Goal: Transaction & Acquisition: Purchase product/service

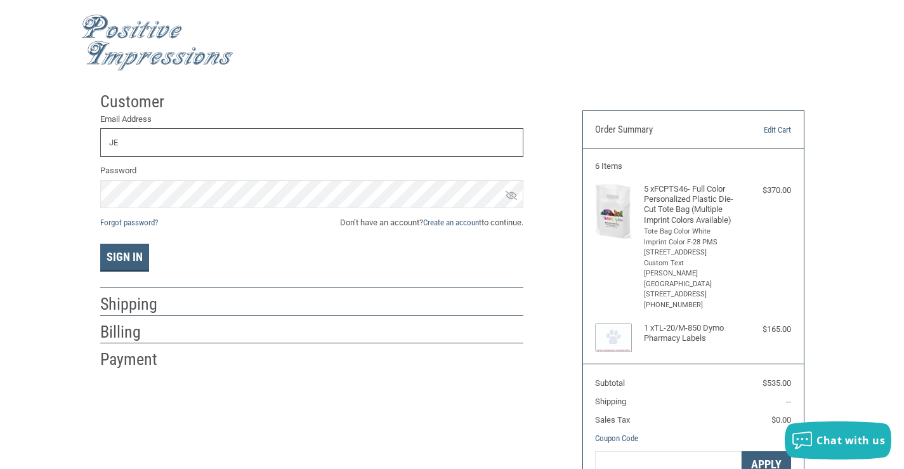
type input "J"
type input "K"
click at [510, 197] on icon at bounding box center [511, 195] width 11 height 11
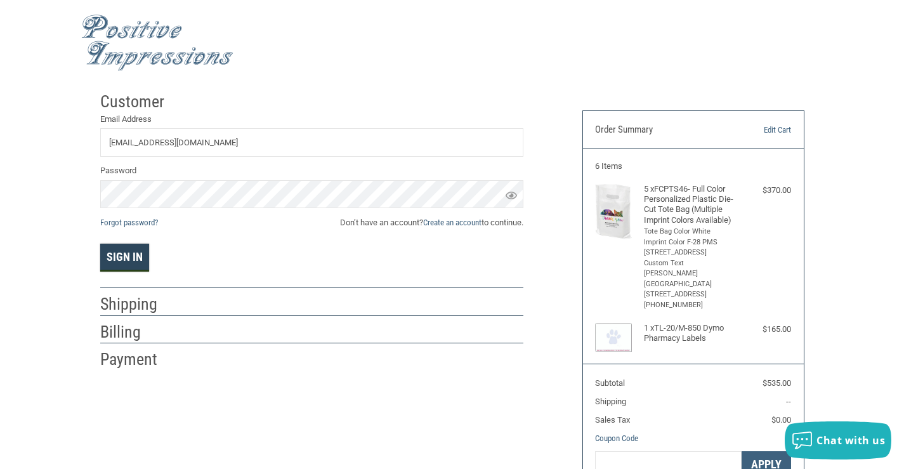
click at [127, 256] on button "Sign In" at bounding box center [124, 258] width 49 height 28
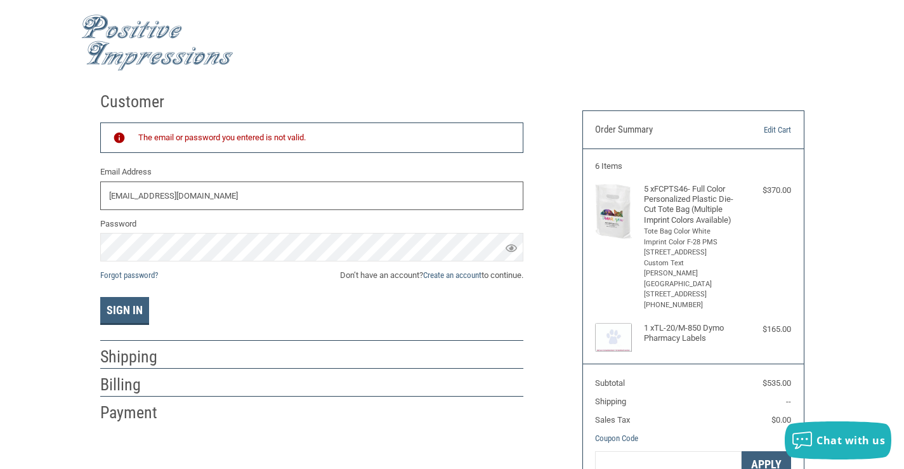
click at [268, 200] on input "[EMAIL_ADDRESS][DOMAIN_NAME]" at bounding box center [311, 196] width 423 height 29
type input "[EMAIL_ADDRESS][DOMAIN_NAME]"
click at [513, 246] on icon at bounding box center [511, 248] width 11 height 8
click at [513, 246] on icon at bounding box center [511, 248] width 11 height 9
click at [458, 277] on link "Create an account" at bounding box center [452, 275] width 58 height 10
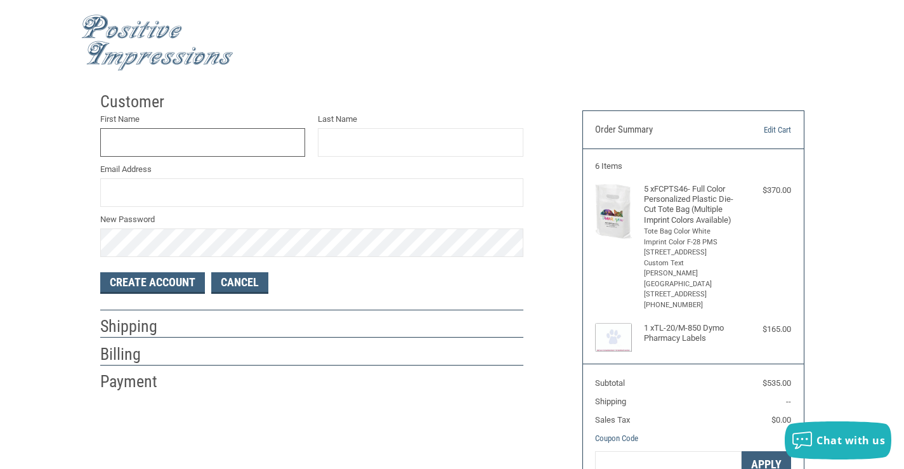
click at [173, 131] on input "First Name" at bounding box center [203, 142] width 206 height 29
type input "[PERSON_NAME]"
type input "[EMAIL_ADDRESS][DOMAIN_NAME]"
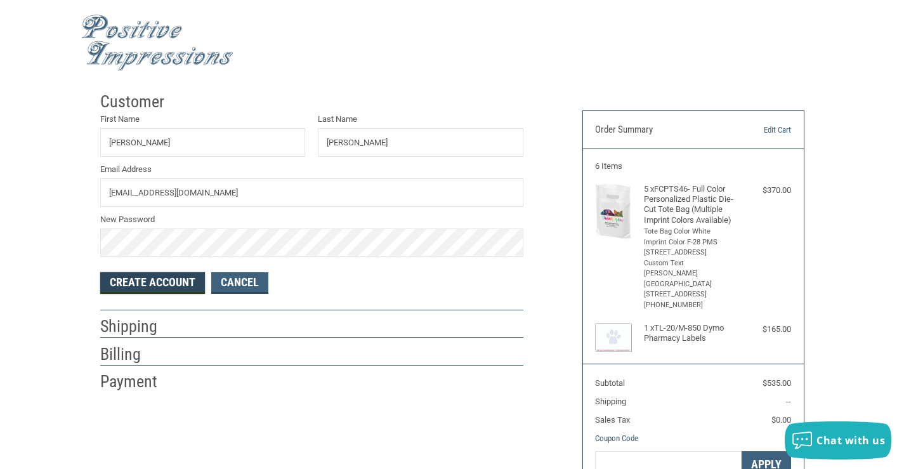
click at [122, 285] on button "Create Account" at bounding box center [152, 283] width 105 height 22
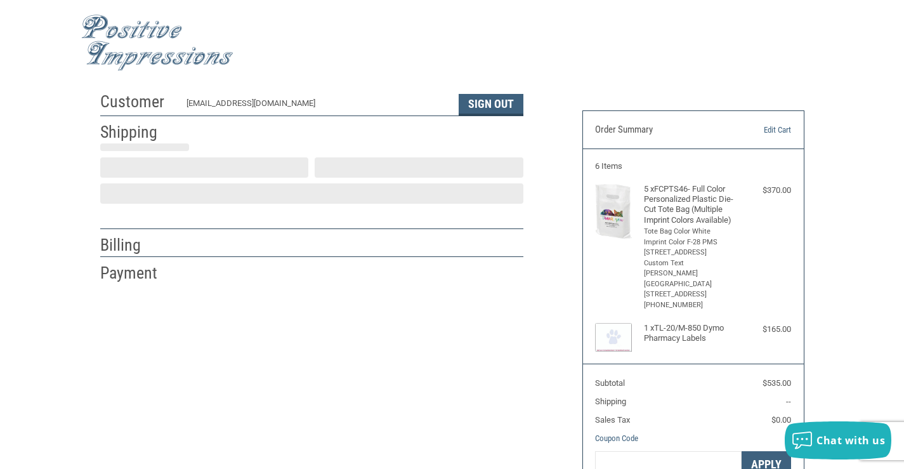
select select "US"
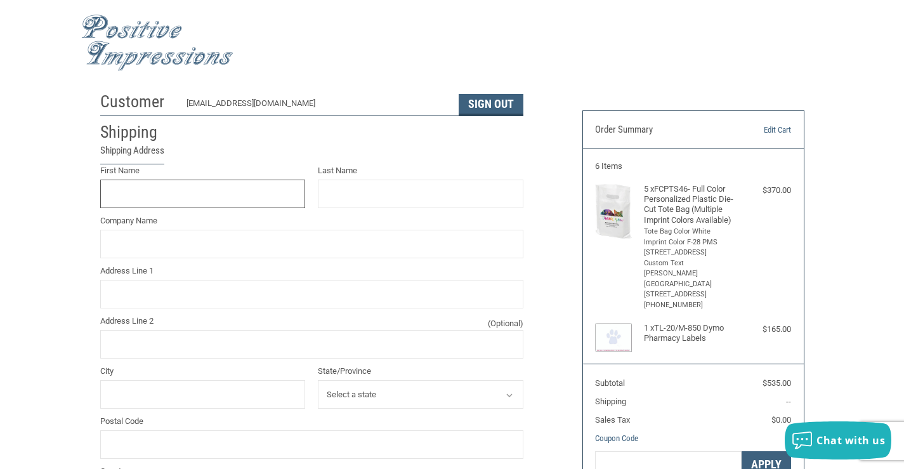
scroll to position [23, 0]
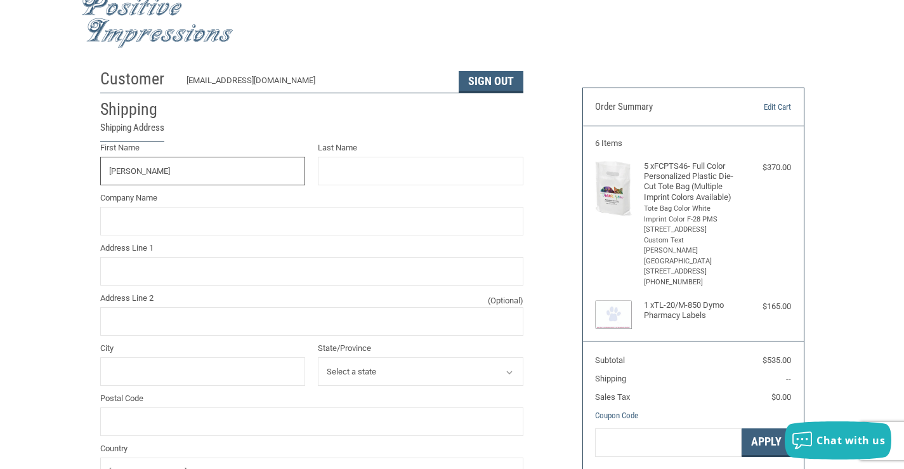
type input "[PERSON_NAME]"
type input "[PERSON_NAME][GEOGRAPHIC_DATA]"
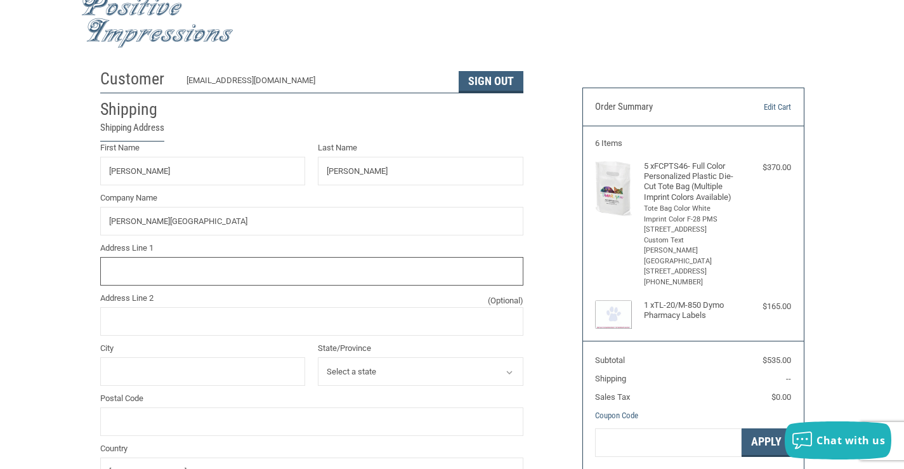
type input "[STREET_ADDRESS]"
type input "Suite 210"
type input "[GEOGRAPHIC_DATA]"
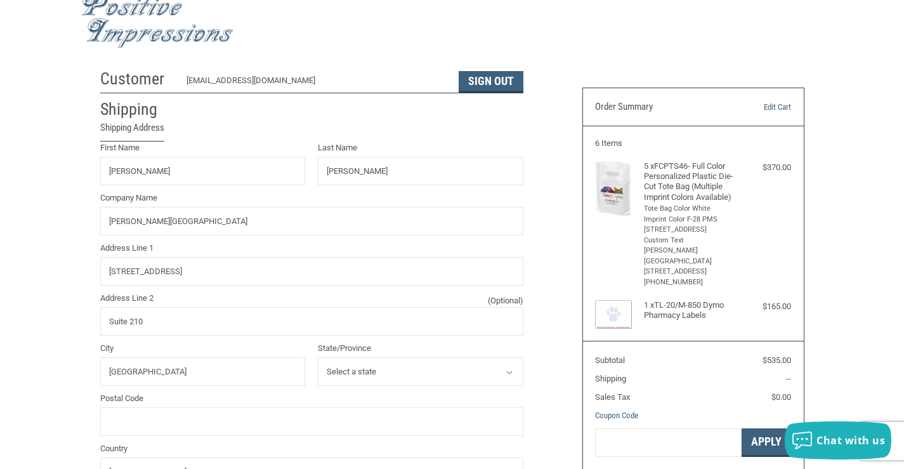
select select "[GEOGRAPHIC_DATA]"
type input "79902"
type input "9155844491"
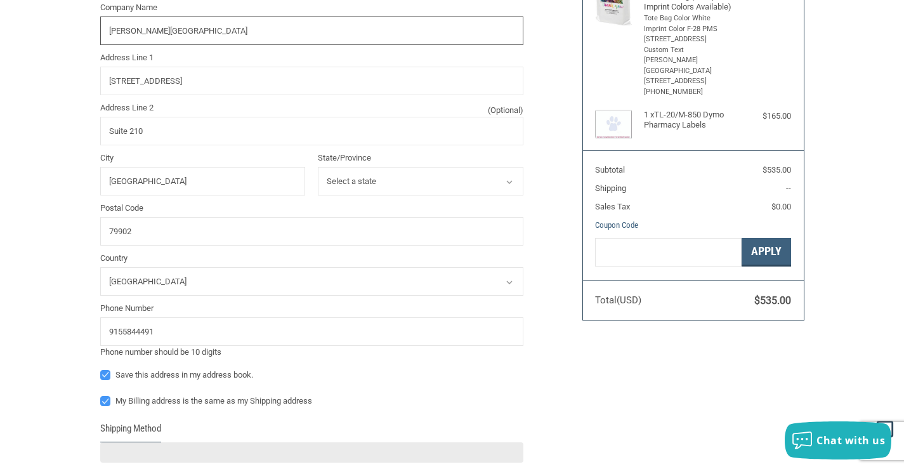
scroll to position [404, 0]
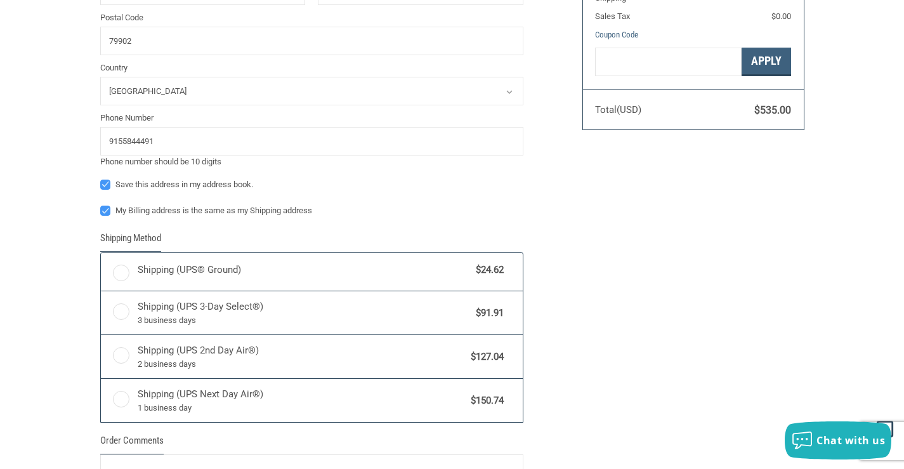
radio input "true"
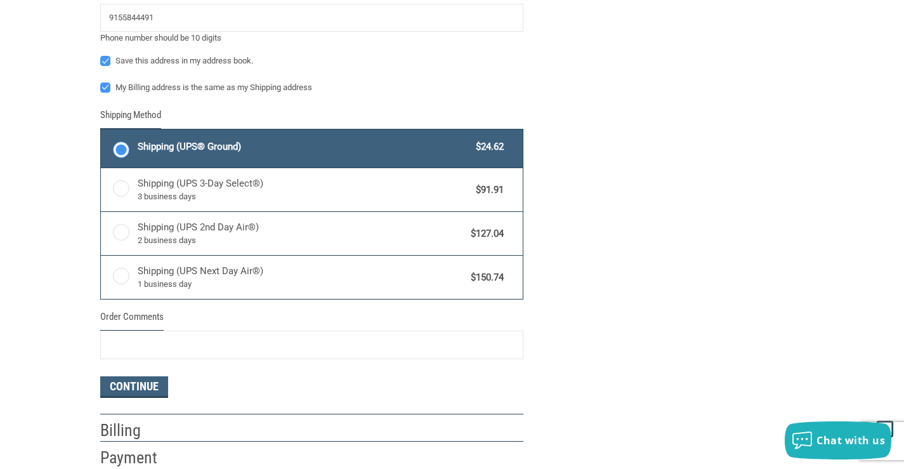
scroll to position [615, 0]
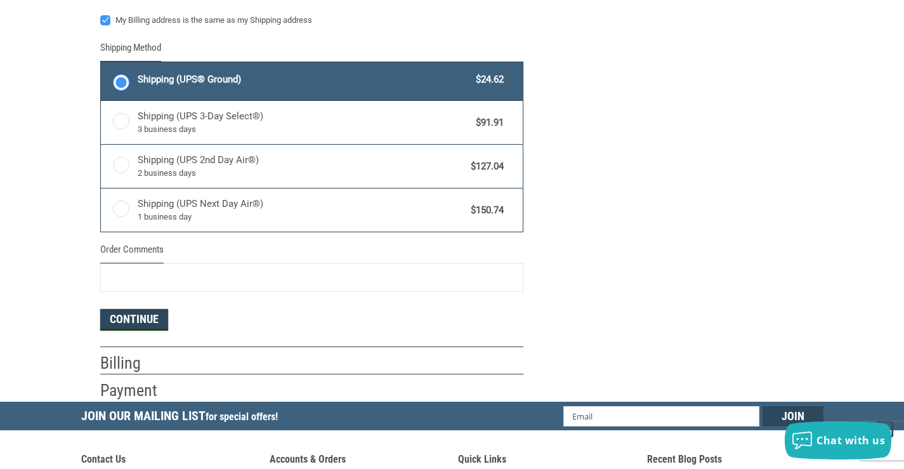
click at [147, 327] on button "Continue" at bounding box center [134, 320] width 68 height 22
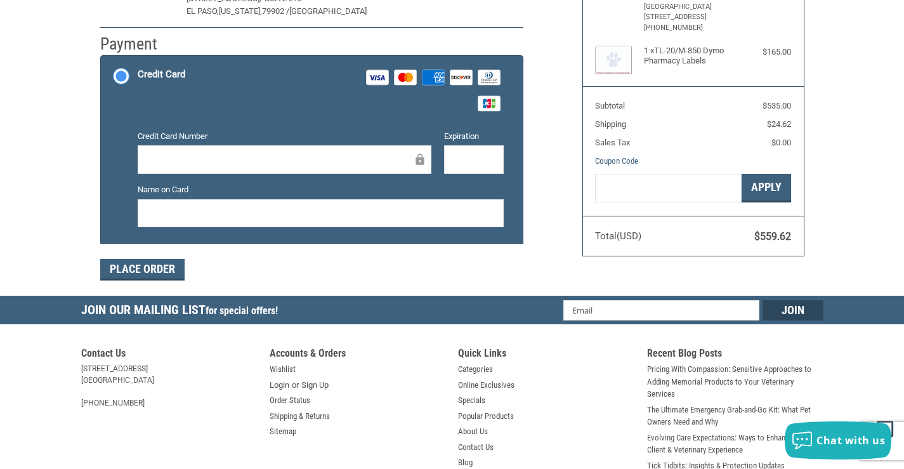
scroll to position [278, 0]
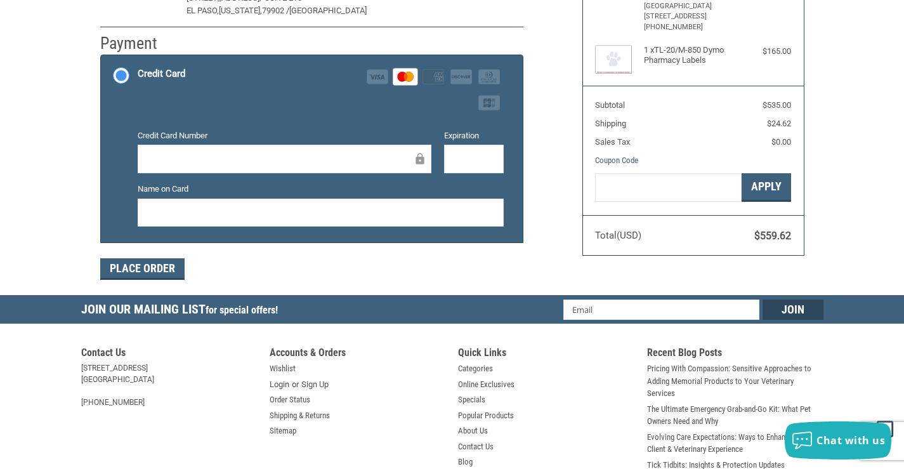
click at [450, 156] on div at bounding box center [474, 159] width 60 height 29
click at [163, 267] on button "Place Order" at bounding box center [142, 269] width 84 height 22
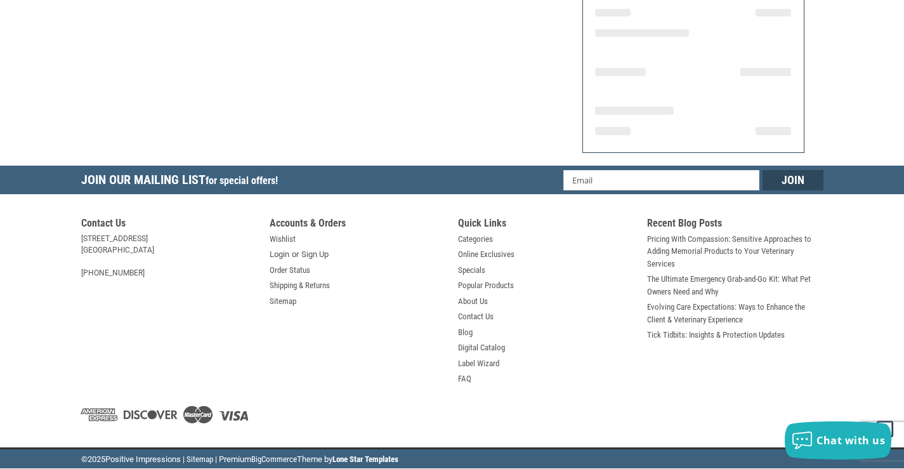
scroll to position [261, 0]
